Goal: Information Seeking & Learning: Learn about a topic

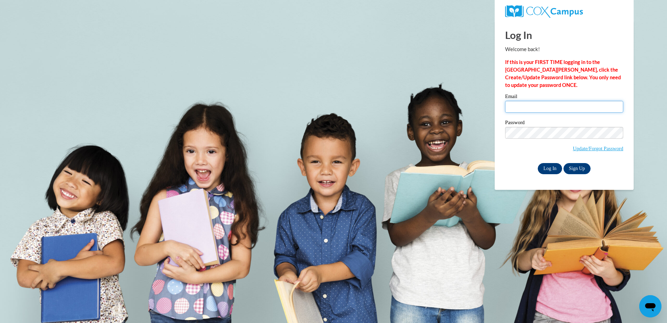
type input "kburks1995@att.net"
click at [555, 171] on input "Log In" at bounding box center [550, 168] width 24 height 11
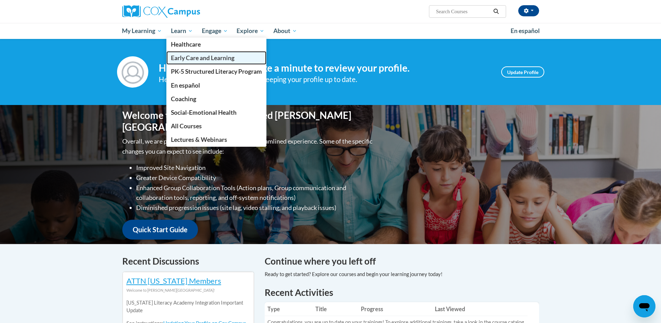
click at [187, 59] on span "Early Care and Learning" at bounding box center [203, 57] width 64 height 7
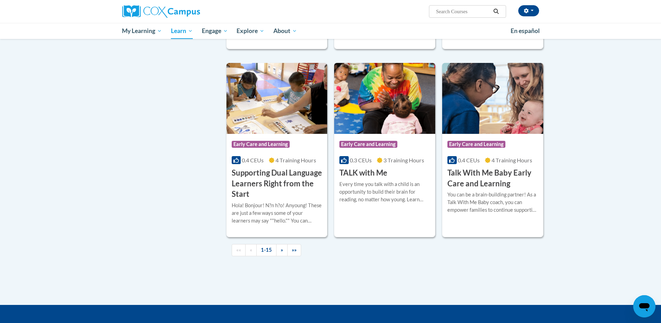
scroll to position [913, 0]
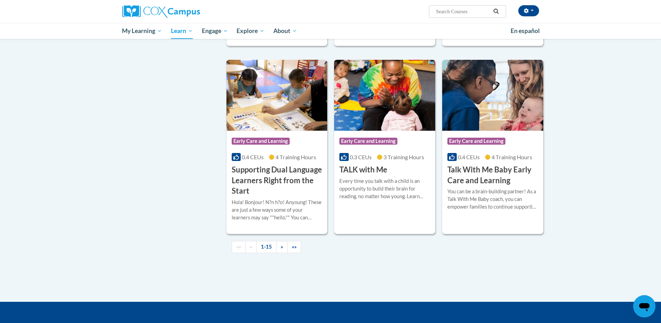
click at [370, 130] on img at bounding box center [384, 95] width 101 height 71
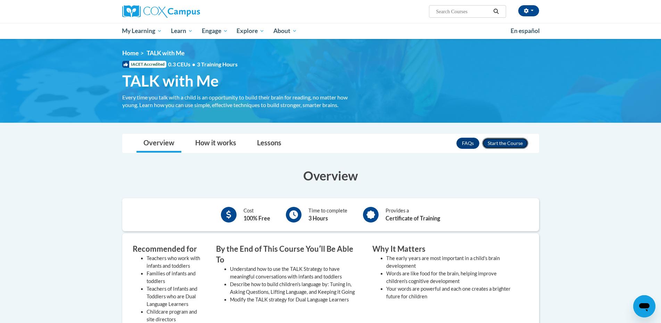
click at [495, 145] on button "Enroll" at bounding box center [505, 143] width 46 height 11
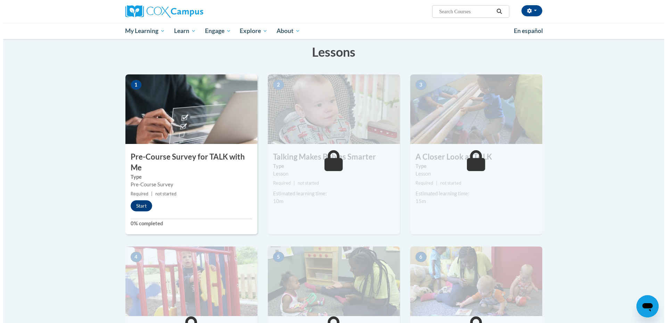
scroll to position [111, 0]
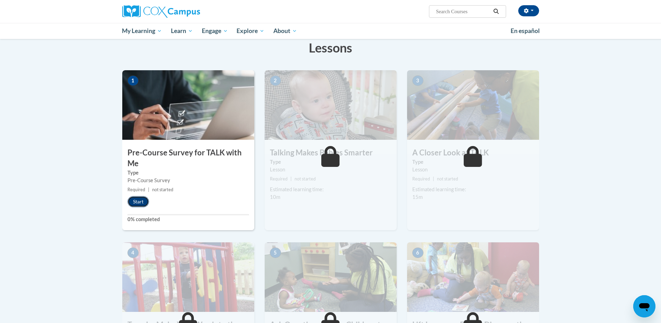
click at [140, 201] on button "Start" at bounding box center [139, 201] width 22 height 11
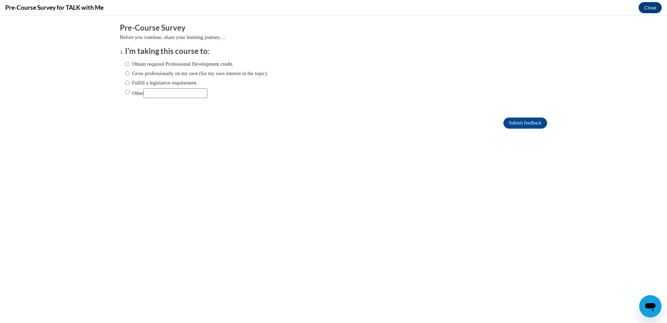
scroll to position [0, 0]
click at [139, 64] on label "Obtain required Professional Development credit." at bounding box center [179, 64] width 108 height 8
click at [130, 64] on input "Obtain required Professional Development credit." at bounding box center [127, 64] width 5 height 8
radio input "true"
click at [510, 120] on input "Submit feedback" at bounding box center [525, 122] width 44 height 11
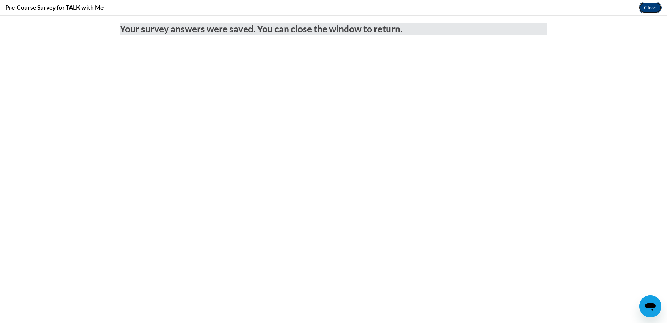
click at [652, 6] on button "Close" at bounding box center [650, 7] width 23 height 11
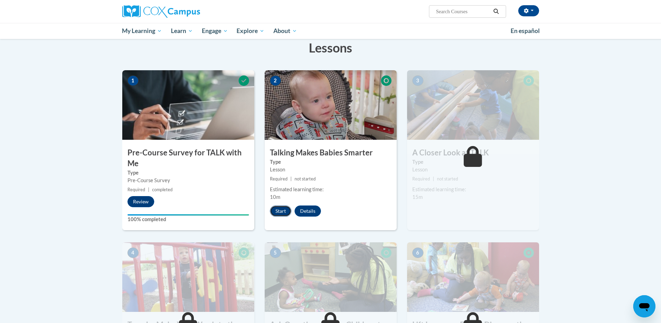
click at [282, 211] on button "Start" at bounding box center [281, 210] width 22 height 11
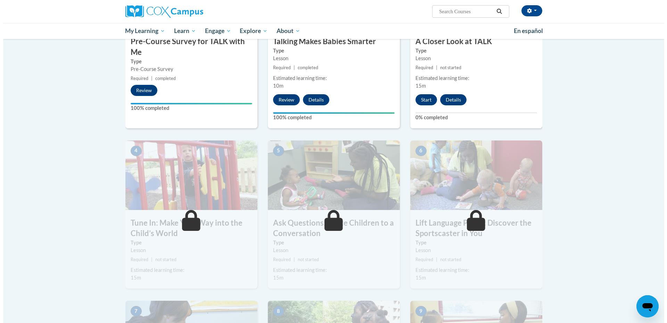
scroll to position [236, 0]
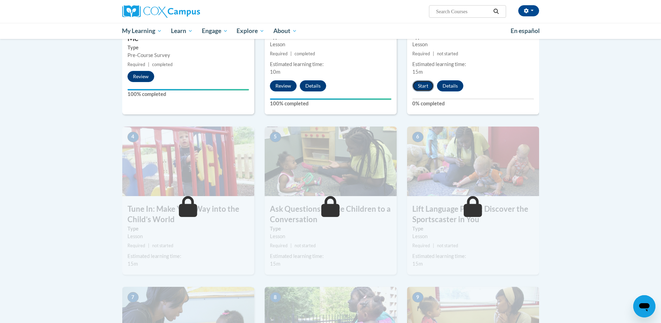
click at [424, 88] on button "Start" at bounding box center [423, 85] width 22 height 11
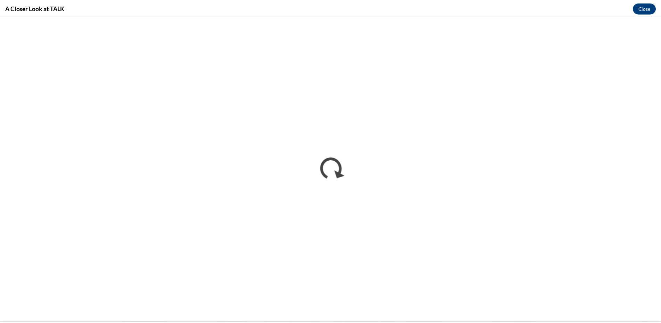
scroll to position [0, 0]
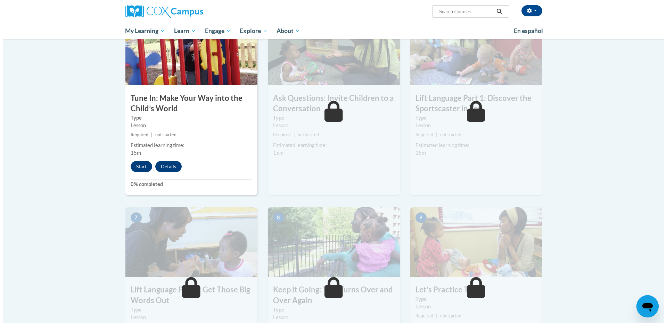
scroll to position [347, 0]
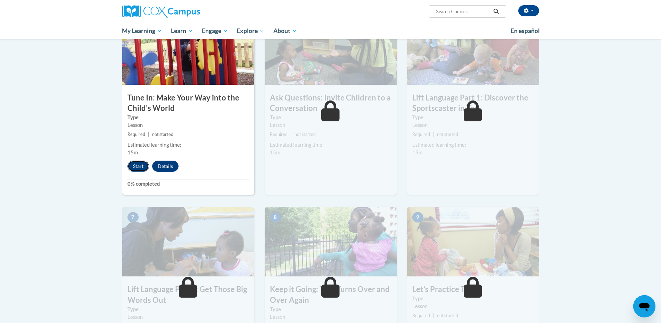
click at [139, 162] on button "Start" at bounding box center [139, 166] width 22 height 11
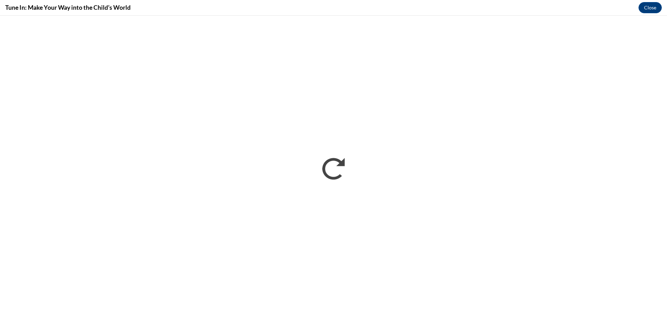
scroll to position [0, 0]
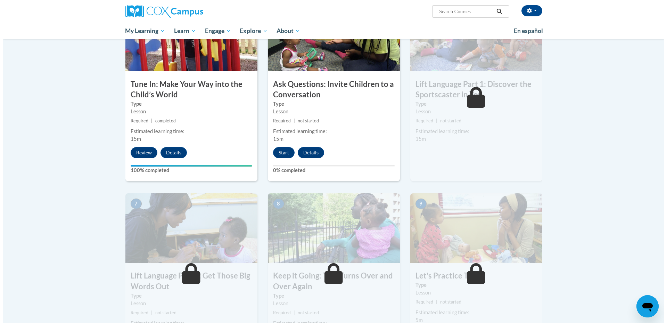
scroll to position [361, 0]
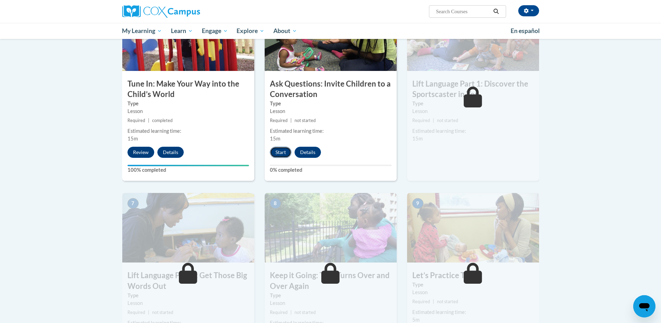
click at [277, 148] on button "Start" at bounding box center [281, 152] width 22 height 11
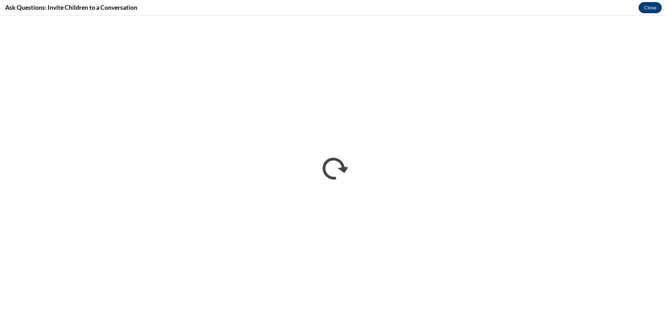
scroll to position [0, 0]
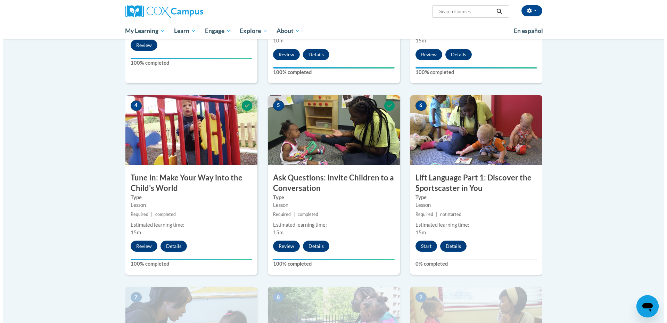
scroll to position [259, 0]
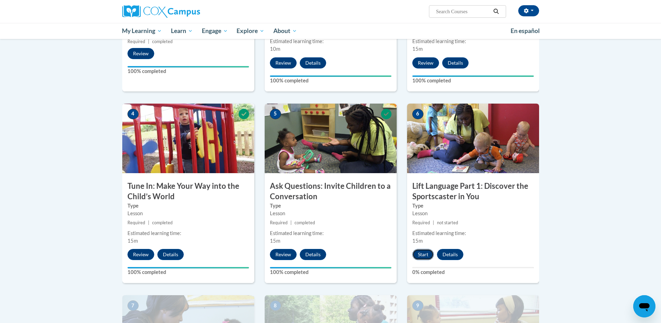
click at [420, 252] on button "Start" at bounding box center [423, 254] width 22 height 11
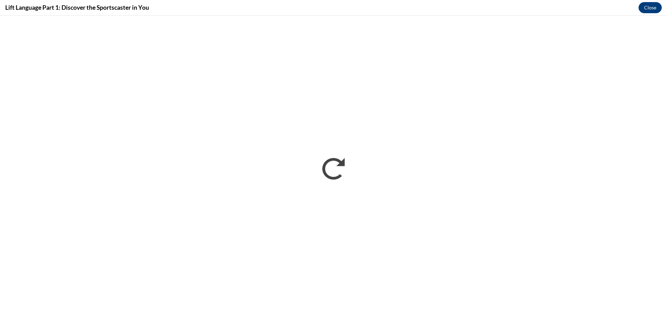
scroll to position [0, 0]
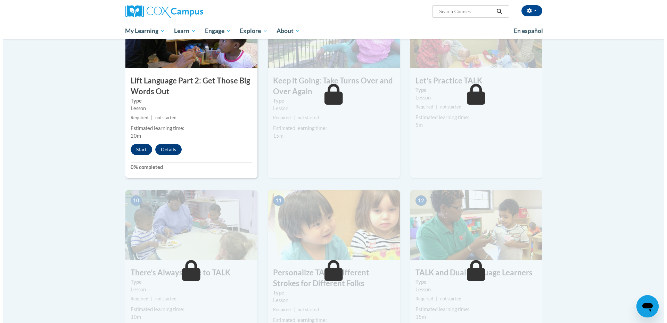
scroll to position [589, 0]
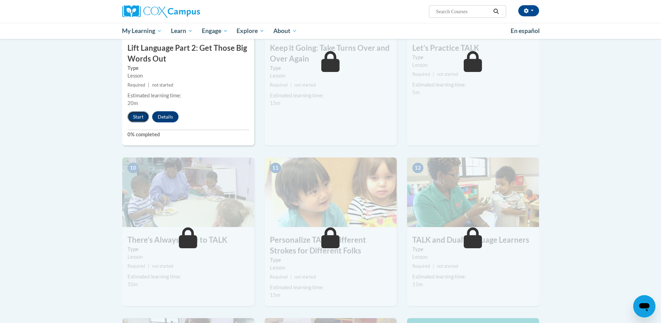
click at [139, 112] on button "Start" at bounding box center [139, 116] width 22 height 11
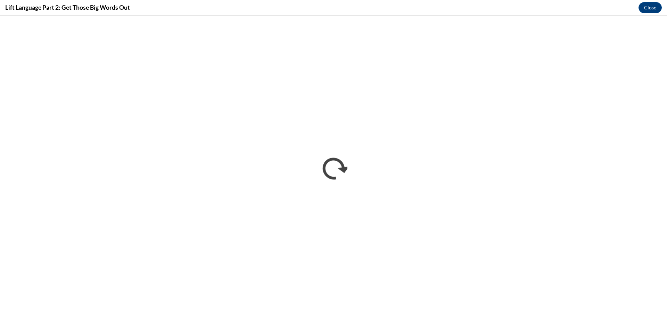
scroll to position [0, 0]
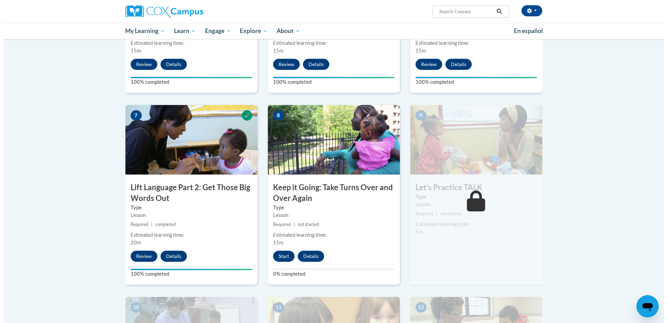
scroll to position [510, 0]
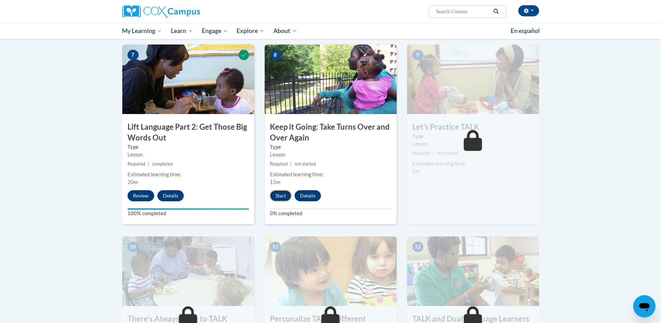
click at [288, 192] on button "Start" at bounding box center [281, 195] width 22 height 11
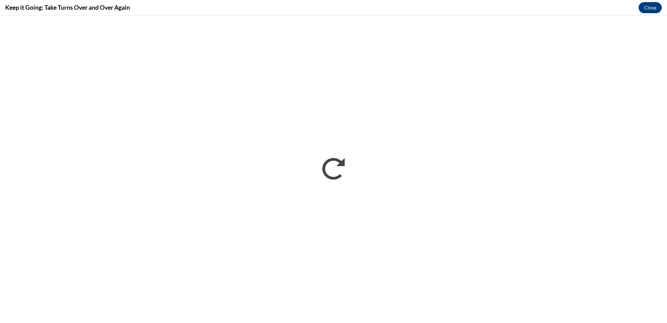
scroll to position [0, 0]
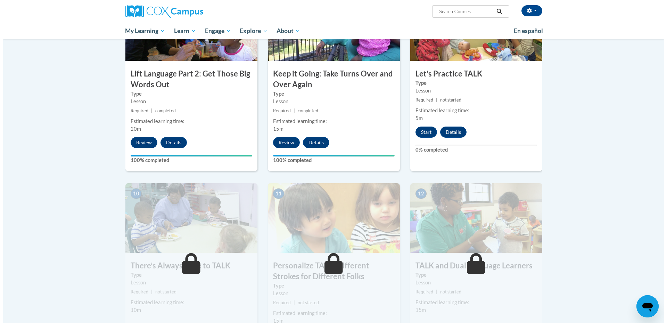
scroll to position [565, 0]
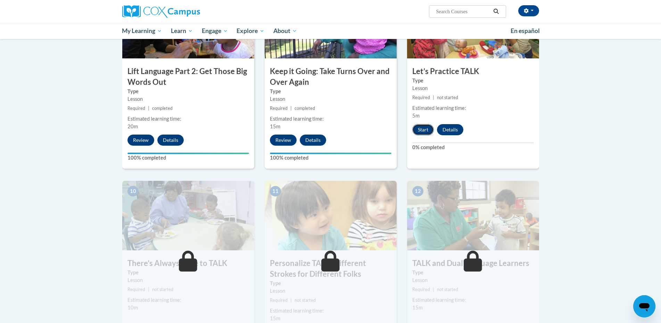
click at [419, 125] on button "Start" at bounding box center [423, 129] width 22 height 11
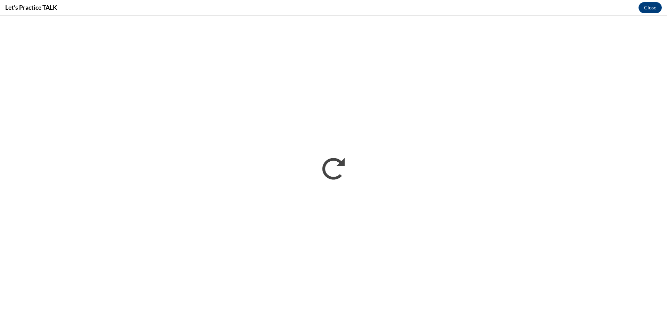
scroll to position [0, 0]
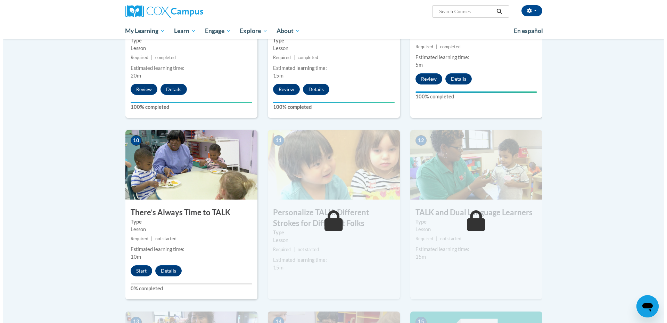
scroll to position [639, 0]
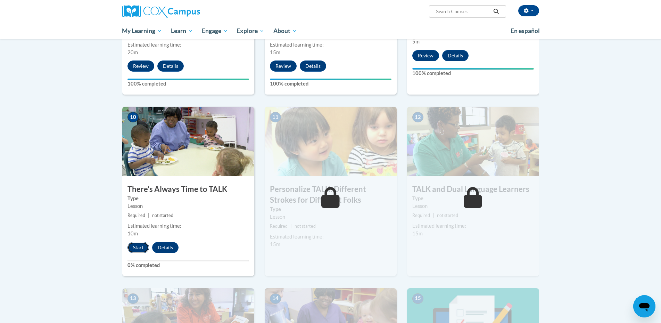
click at [132, 246] on button "Start" at bounding box center [139, 247] width 22 height 11
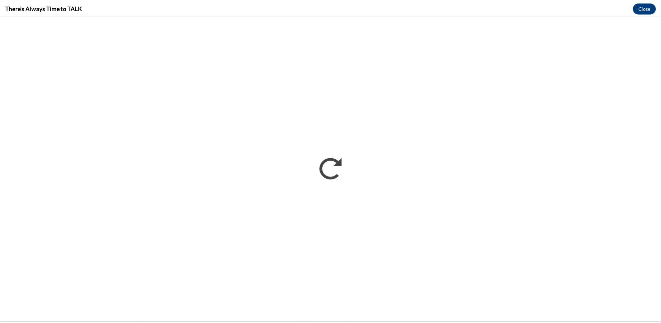
scroll to position [0, 0]
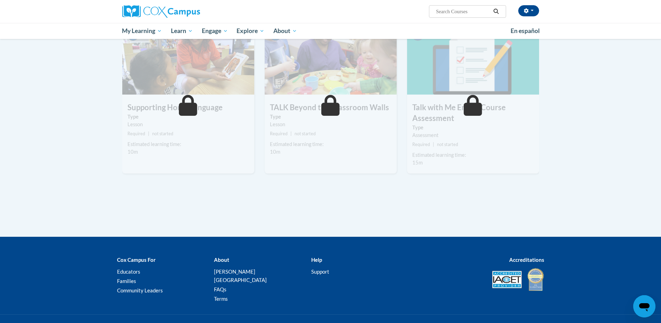
scroll to position [630, 0]
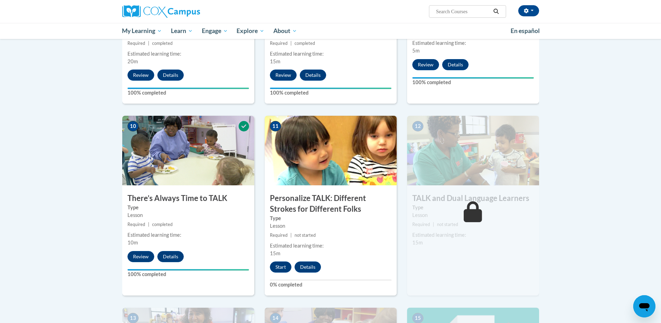
click at [602, 97] on body "Kaitlyn Burks (America/Indianapolis UTC-04:00) My Profile Inbox My Transcripts …" at bounding box center [330, 6] width 661 height 1272
click at [532, 9] on button "button" at bounding box center [528, 10] width 21 height 11
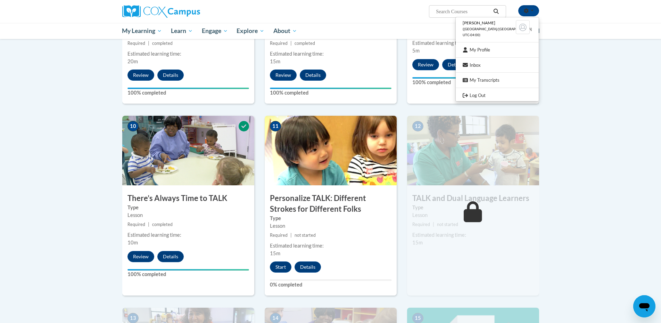
scroll to position [348, 0]
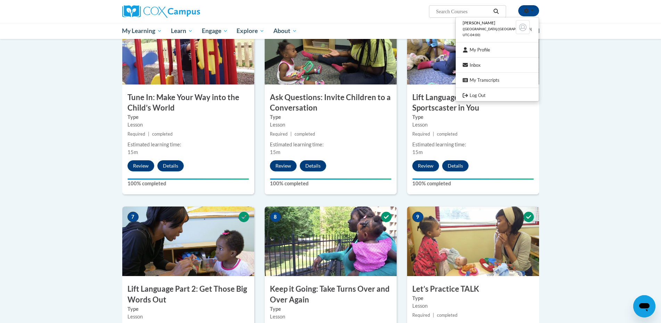
click at [626, 72] on body "Kaitlyn Burks (America/Indianapolis UTC-04:00) My Profile Inbox My Transcripts …" at bounding box center [330, 288] width 661 height 1272
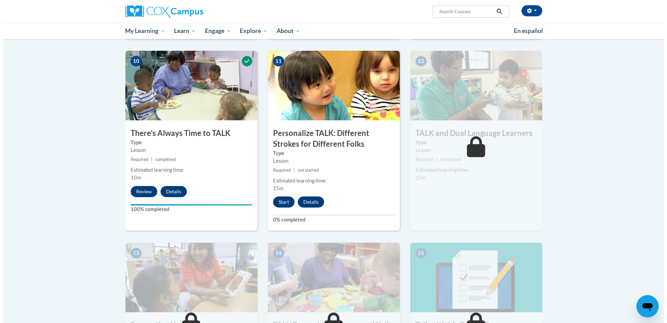
scroll to position [723, 0]
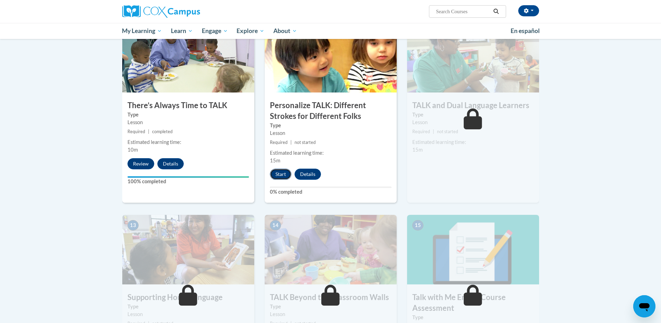
click at [283, 175] on button "Start" at bounding box center [281, 174] width 22 height 11
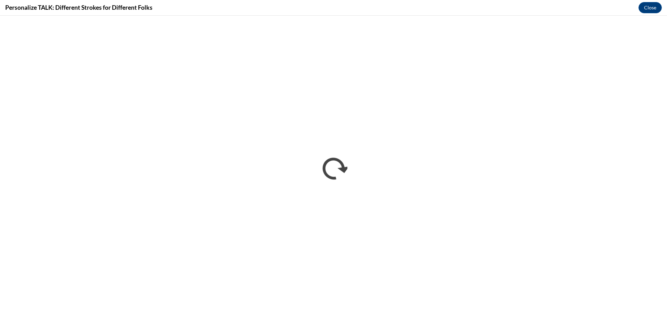
scroll to position [0, 0]
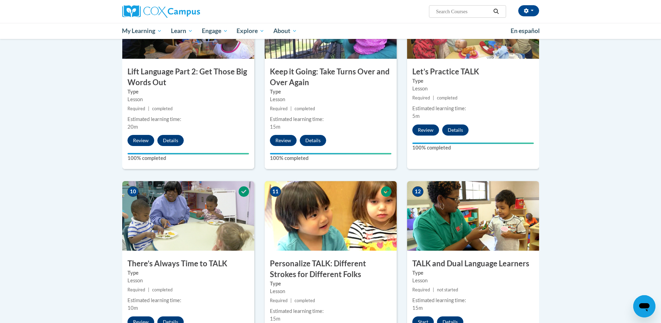
scroll to position [847, 0]
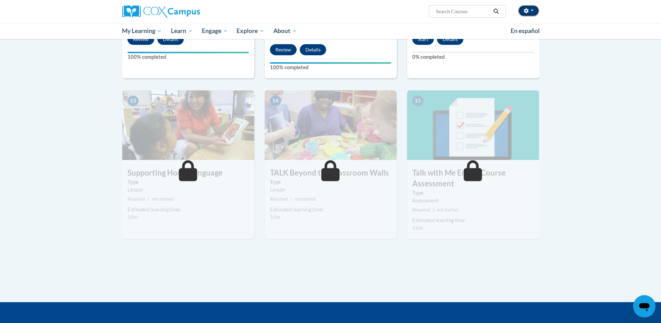
click at [524, 13] on icon "button" at bounding box center [526, 10] width 5 height 5
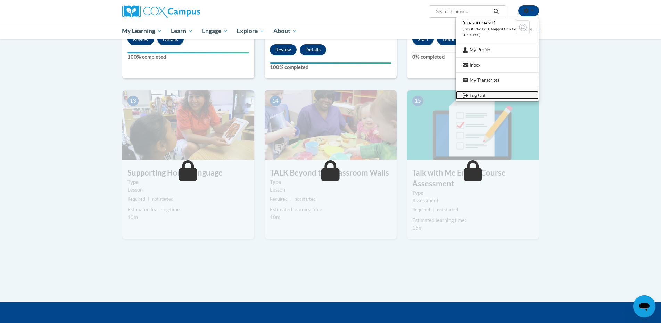
click at [493, 96] on link "Log Out" at bounding box center [497, 95] width 83 height 9
